Goal: Information Seeking & Learning: Find specific fact

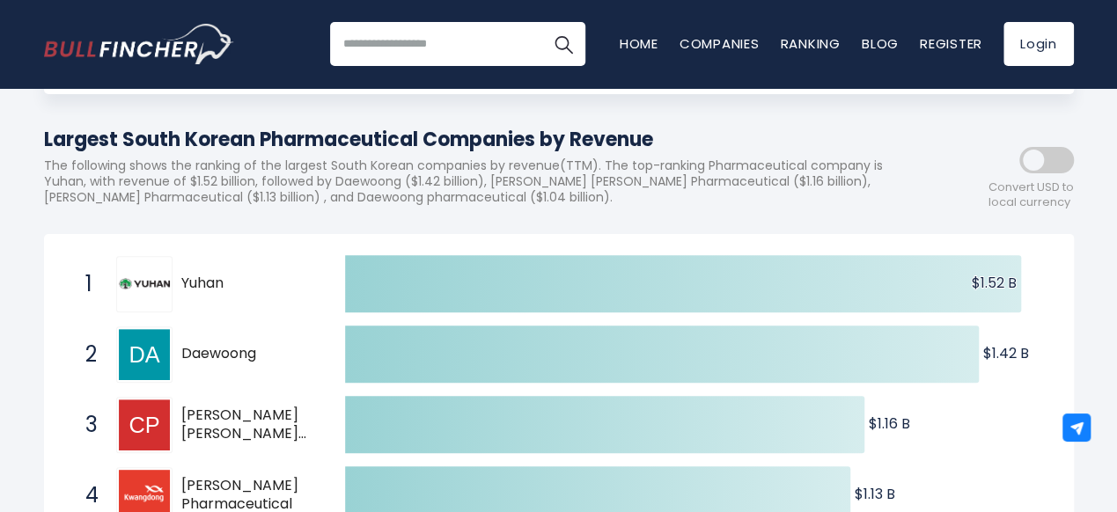
click at [160, 206] on p "The following shows the ranking of the largest South Korean companies by revenu…" at bounding box center [480, 182] width 872 height 48
drag, startPoint x: 138, startPoint y: 202, endPoint x: 340, endPoint y: 204, distance: 201.6
click at [340, 204] on p "The following shows the ranking of the largest South Korean companies by revenu…" at bounding box center [480, 182] width 872 height 48
copy p "[PERSON_NAME] Pharmaceutica"
click at [247, 431] on span "[PERSON_NAME] [PERSON_NAME] Pharmaceutical" at bounding box center [247, 425] width 133 height 37
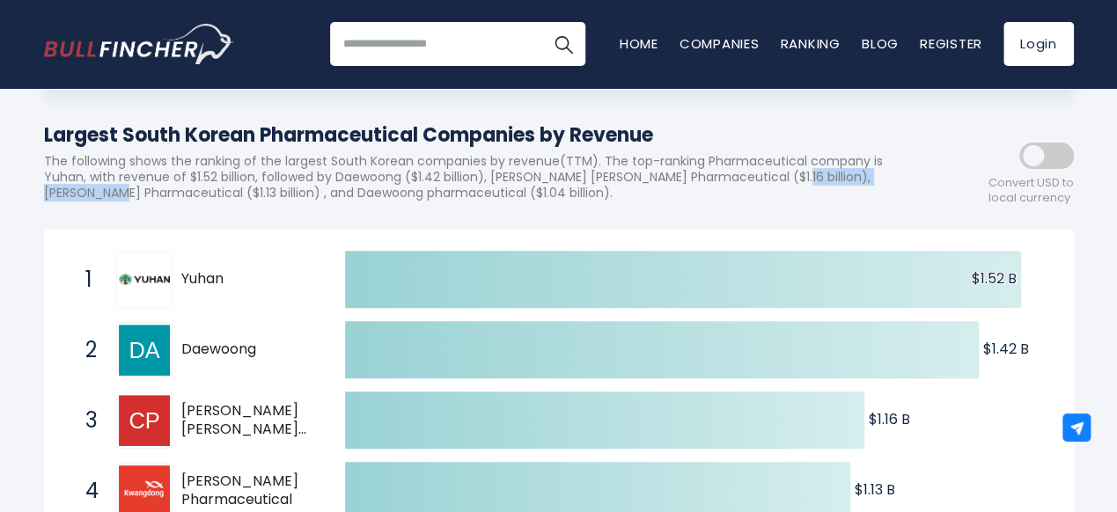
scroll to position [176, 0]
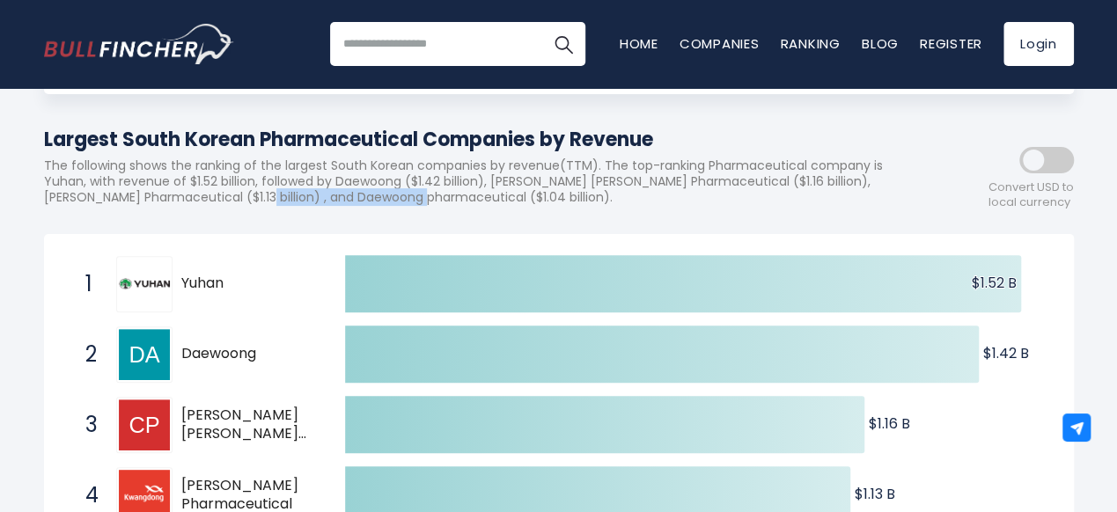
drag, startPoint x: 477, startPoint y: 200, endPoint x: 680, endPoint y: 205, distance: 202.6
click at [680, 205] on p "The following shows the ranking of the largest South Korean companies by revenu…" at bounding box center [480, 182] width 872 height 48
click at [479, 206] on p "The following shows the ranking of the largest South Korean companies by revenu…" at bounding box center [480, 182] width 872 height 48
drag, startPoint x: 484, startPoint y: 203, endPoint x: 673, endPoint y: 202, distance: 188.4
click at [673, 202] on p "The following shows the ranking of the largest South Korean companies by revenu…" at bounding box center [480, 182] width 872 height 48
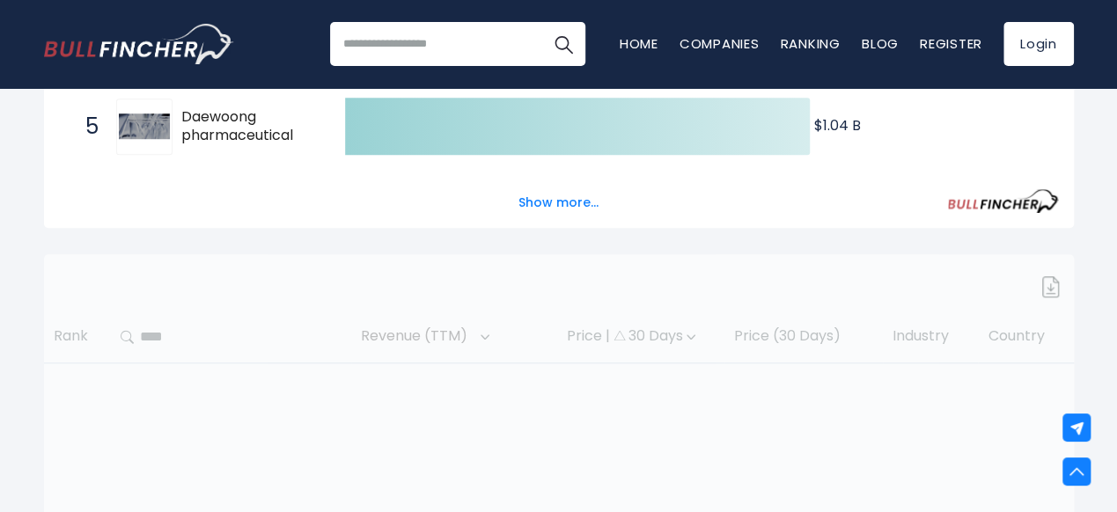
scroll to position [616, 0]
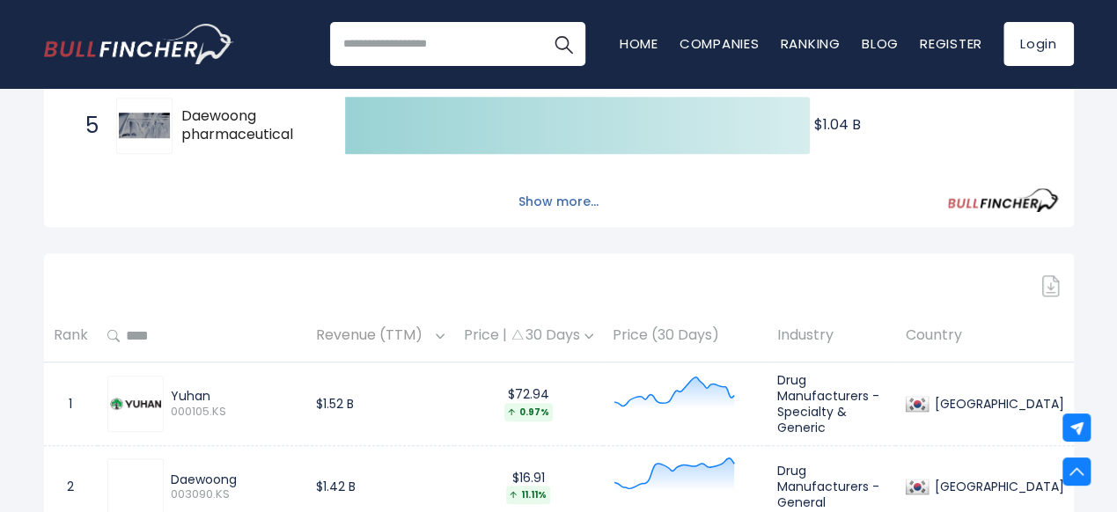
click at [566, 215] on button "Show more..." at bounding box center [558, 202] width 101 height 29
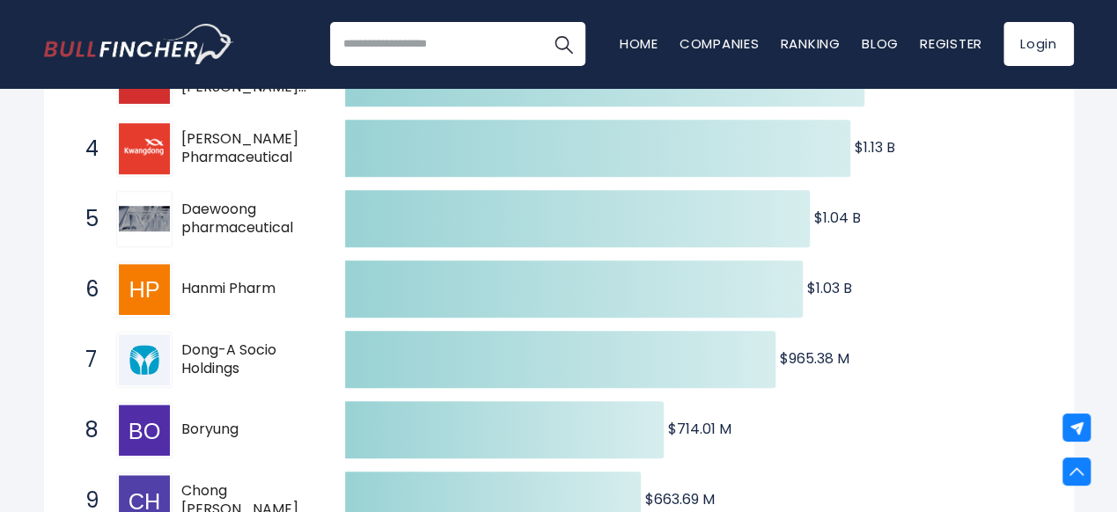
scroll to position [528, 0]
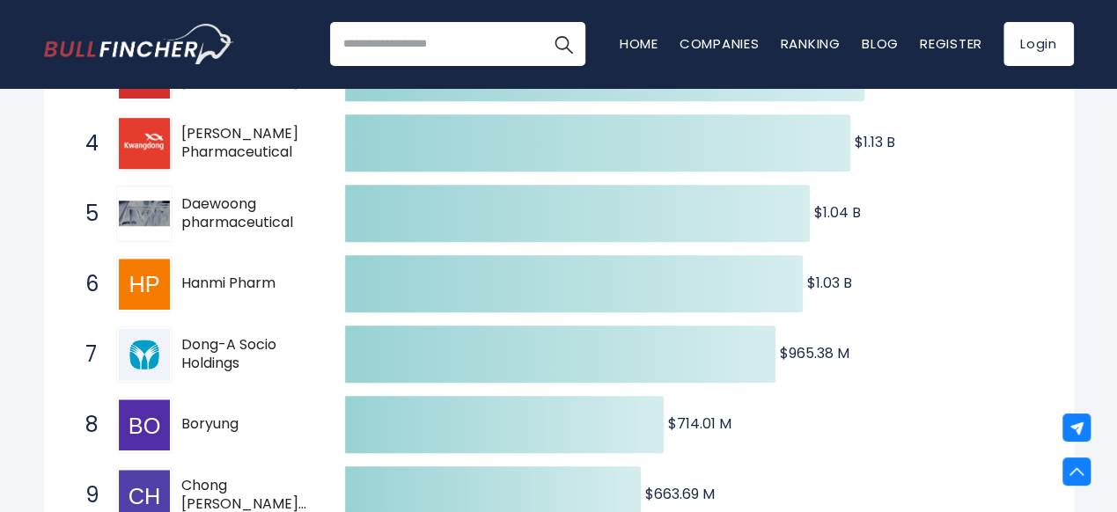
click at [257, 369] on span "Dong-A Socio Holdings" at bounding box center [247, 354] width 133 height 37
click at [254, 372] on span "Dong-A Socio Holdings" at bounding box center [247, 354] width 133 height 37
click at [182, 350] on span "Dong-A Socio Holdings" at bounding box center [247, 354] width 133 height 37
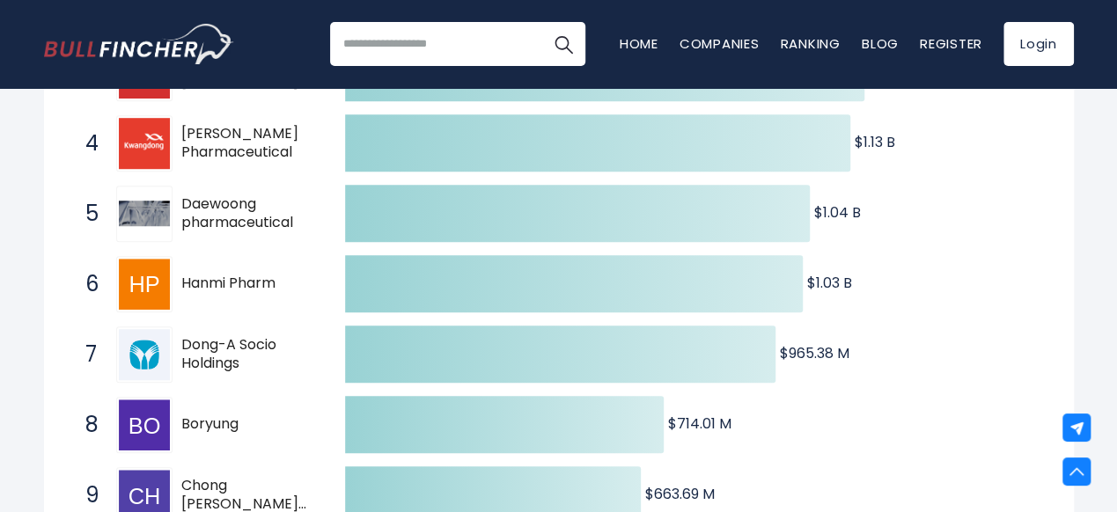
click at [182, 350] on span "Dong-A Socio Holdings" at bounding box center [247, 354] width 133 height 37
click at [289, 410] on div "8 Boryung 003850.KS" at bounding box center [196, 425] width 238 height 56
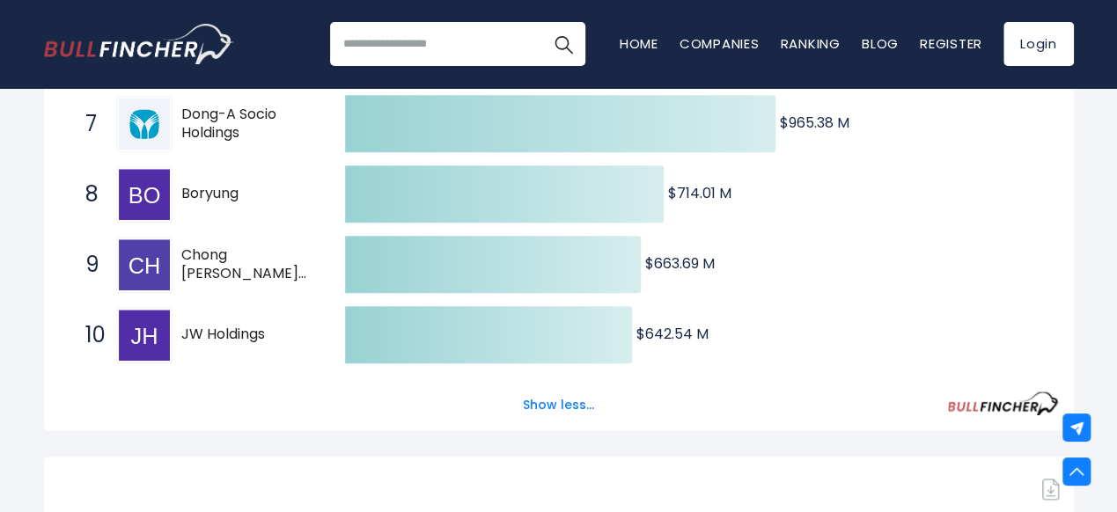
scroll to position [792, 0]
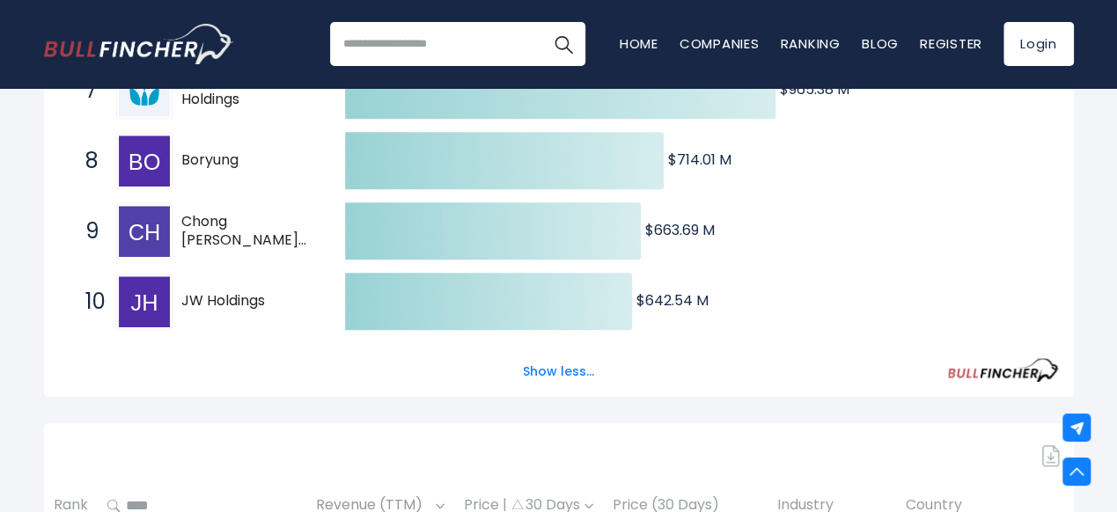
click at [310, 372] on div "Show less..." at bounding box center [559, 361] width 1000 height 49
click at [221, 364] on div "Show less..." at bounding box center [559, 361] width 1000 height 49
click at [293, 381] on div "Show less..." at bounding box center [559, 361] width 1000 height 49
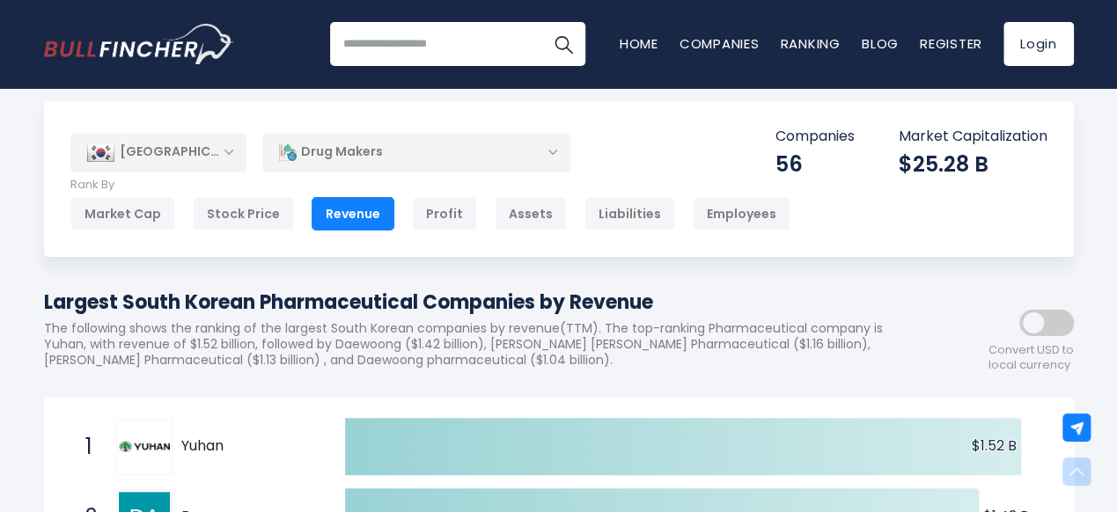
scroll to position [2, 0]
